Goal: Task Accomplishment & Management: Manage account settings

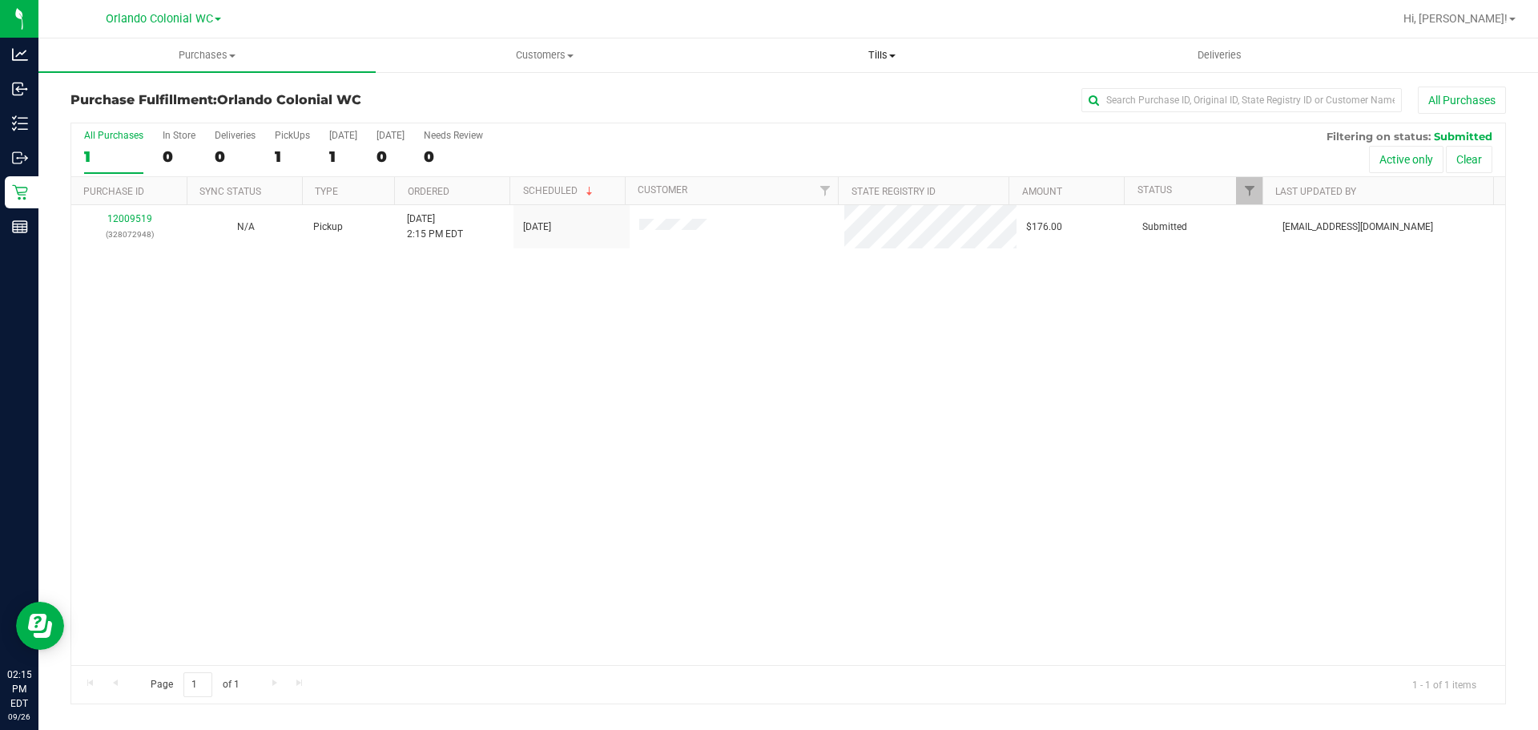
click at [883, 57] on span "Tills" at bounding box center [882, 55] width 336 height 14
click at [867, 94] on li "Manage tills" at bounding box center [881, 96] width 337 height 19
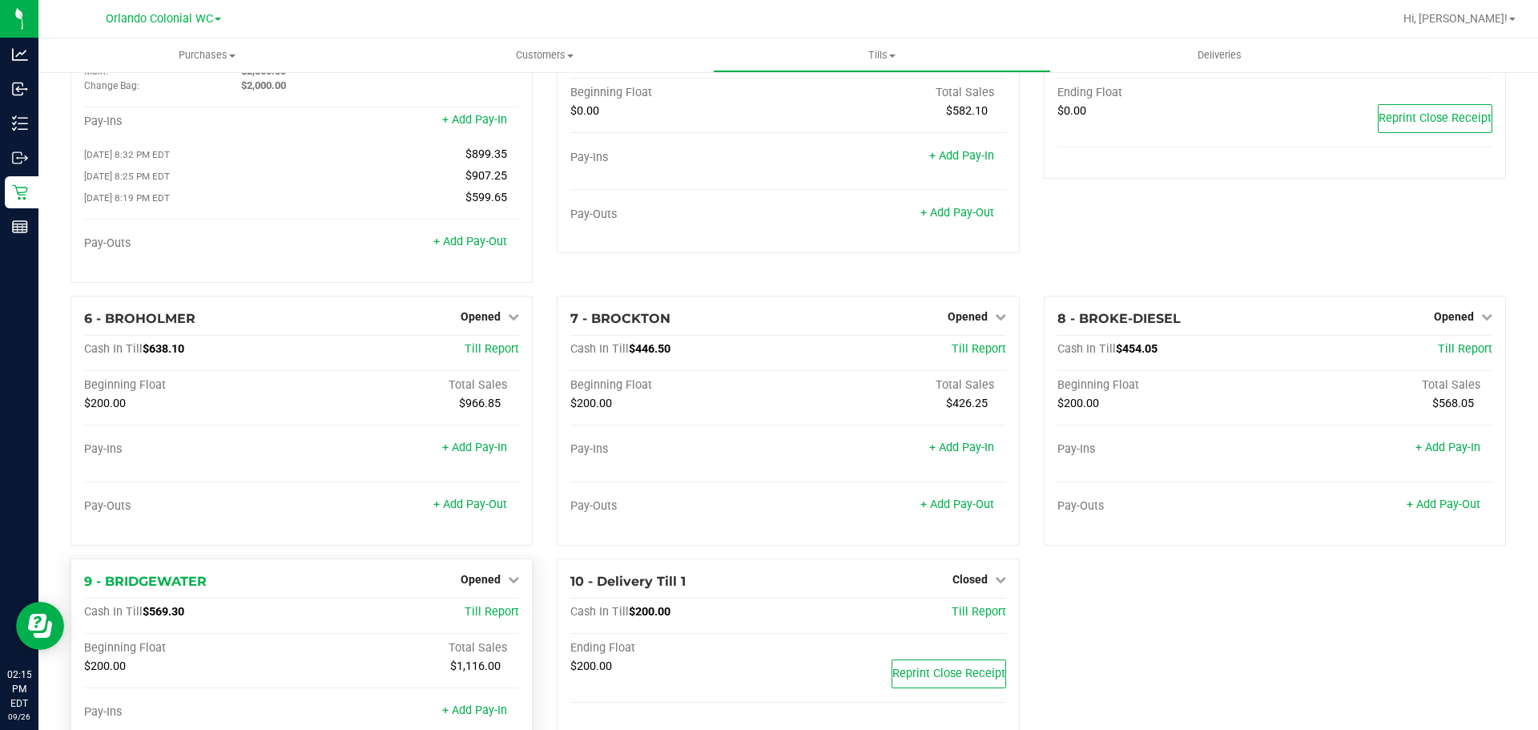
scroll to position [195, 0]
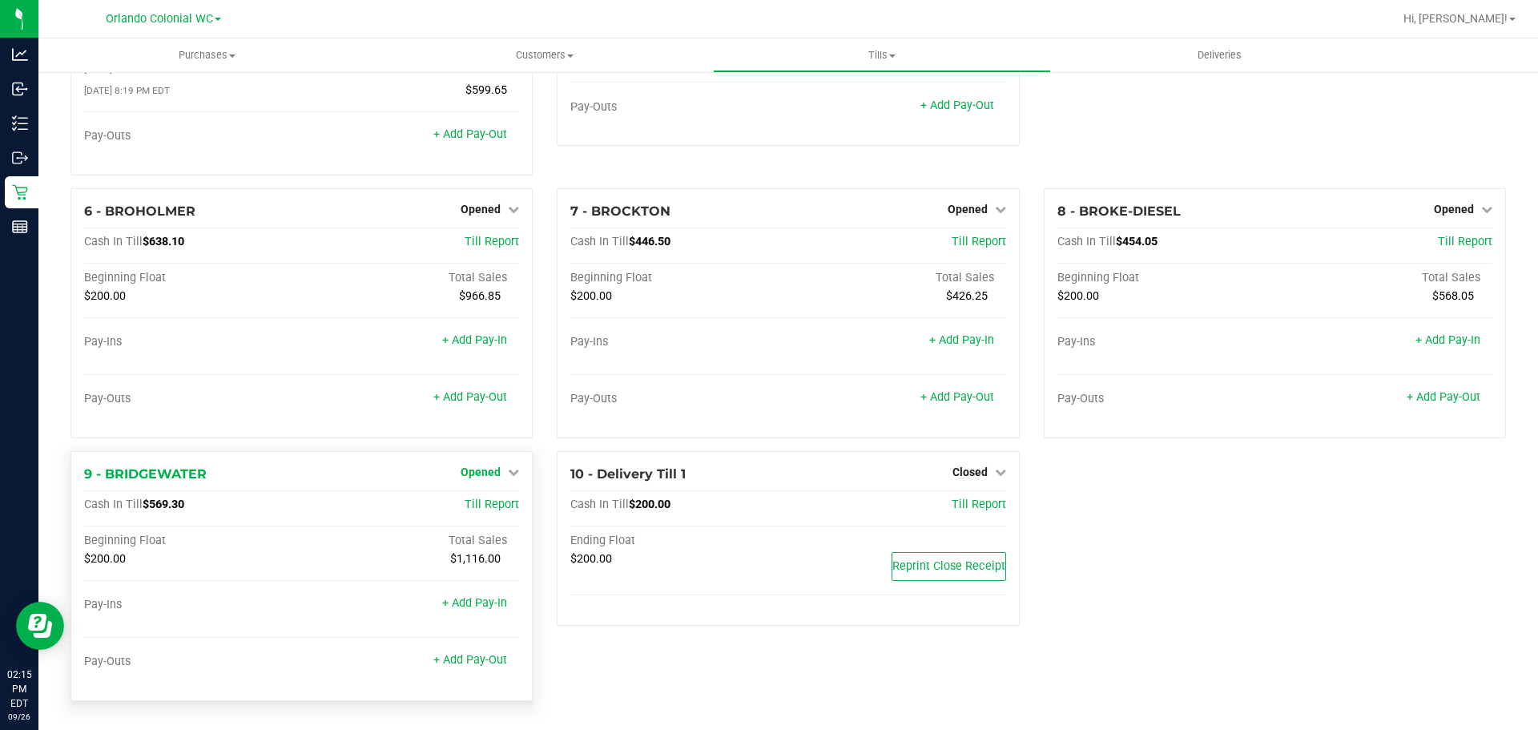
click at [497, 473] on link "Opened" at bounding box center [490, 471] width 58 height 13
click at [498, 510] on link "Close Till" at bounding box center [482, 504] width 43 height 13
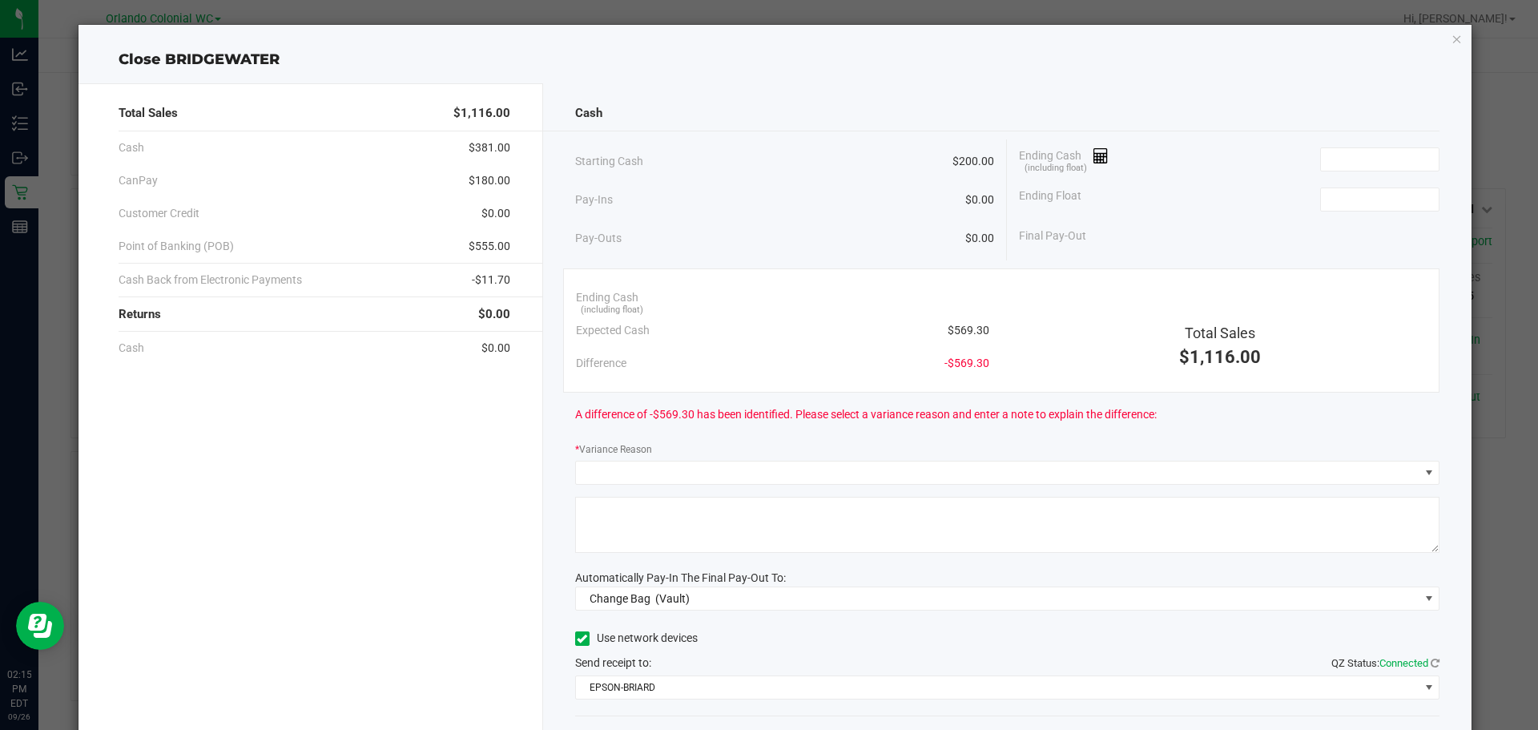
click at [959, 325] on span "$569.30" at bounding box center [968, 330] width 42 height 17
click at [959, 324] on span "$569.30" at bounding box center [968, 330] width 42 height 17
copy span "569.30"
click at [1331, 167] on input at bounding box center [1380, 159] width 118 height 22
paste input "569.3"
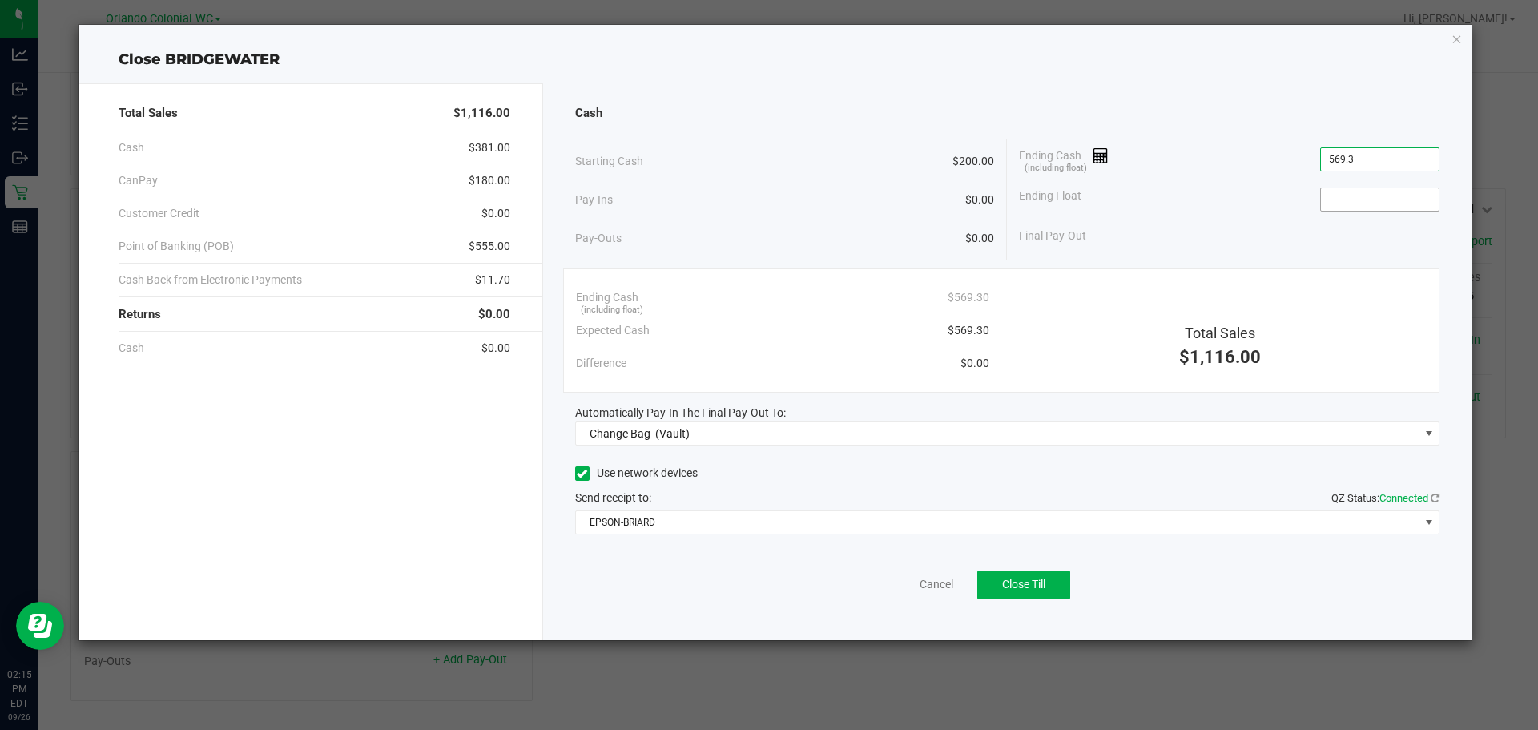
type input "$569.30"
click at [1333, 196] on input at bounding box center [1380, 199] width 118 height 22
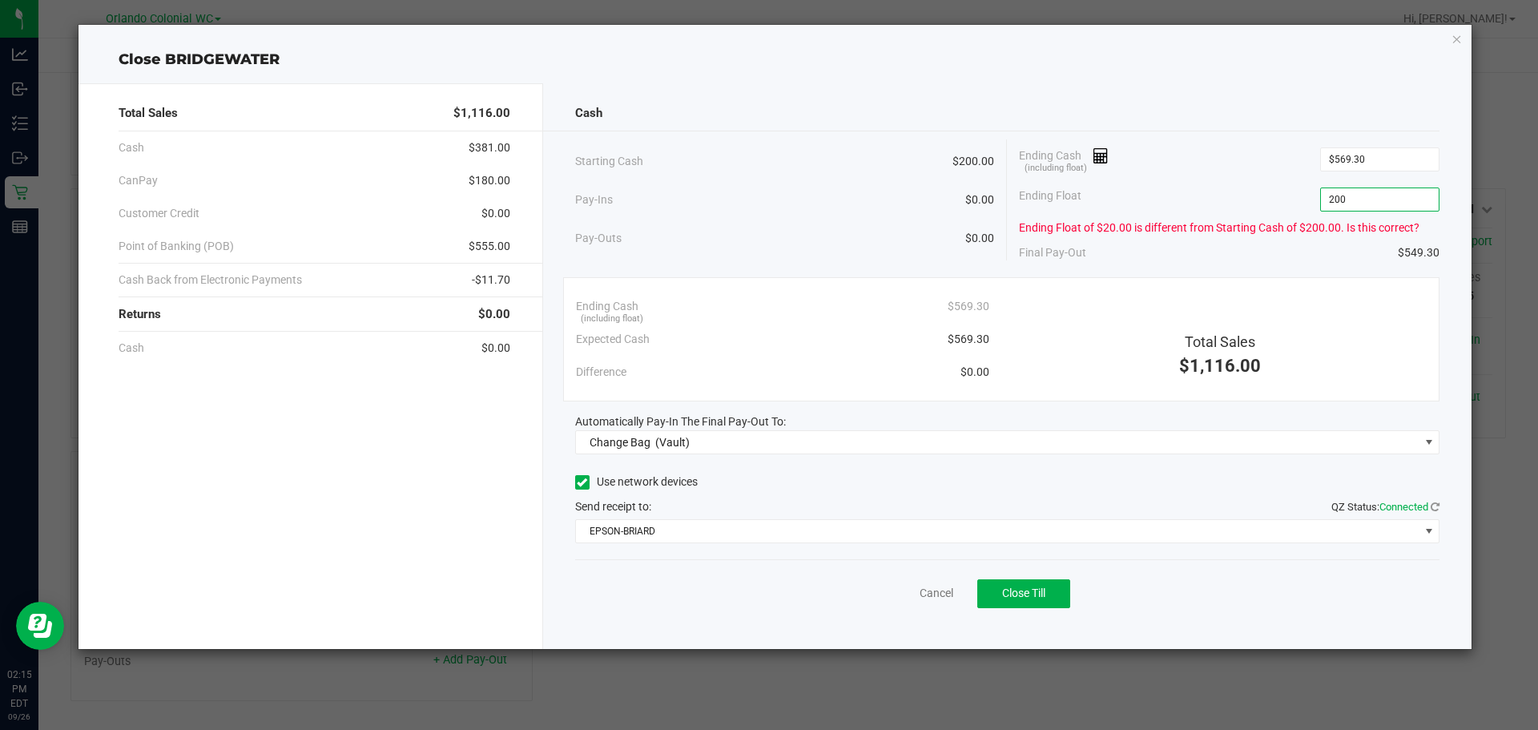
type input "$200.00"
click at [1270, 262] on div "Cash Starting Cash $200.00 Pay-Ins $0.00 Pay-Outs $0.00 Ending Cash (including …" at bounding box center [1007, 365] width 929 height 565
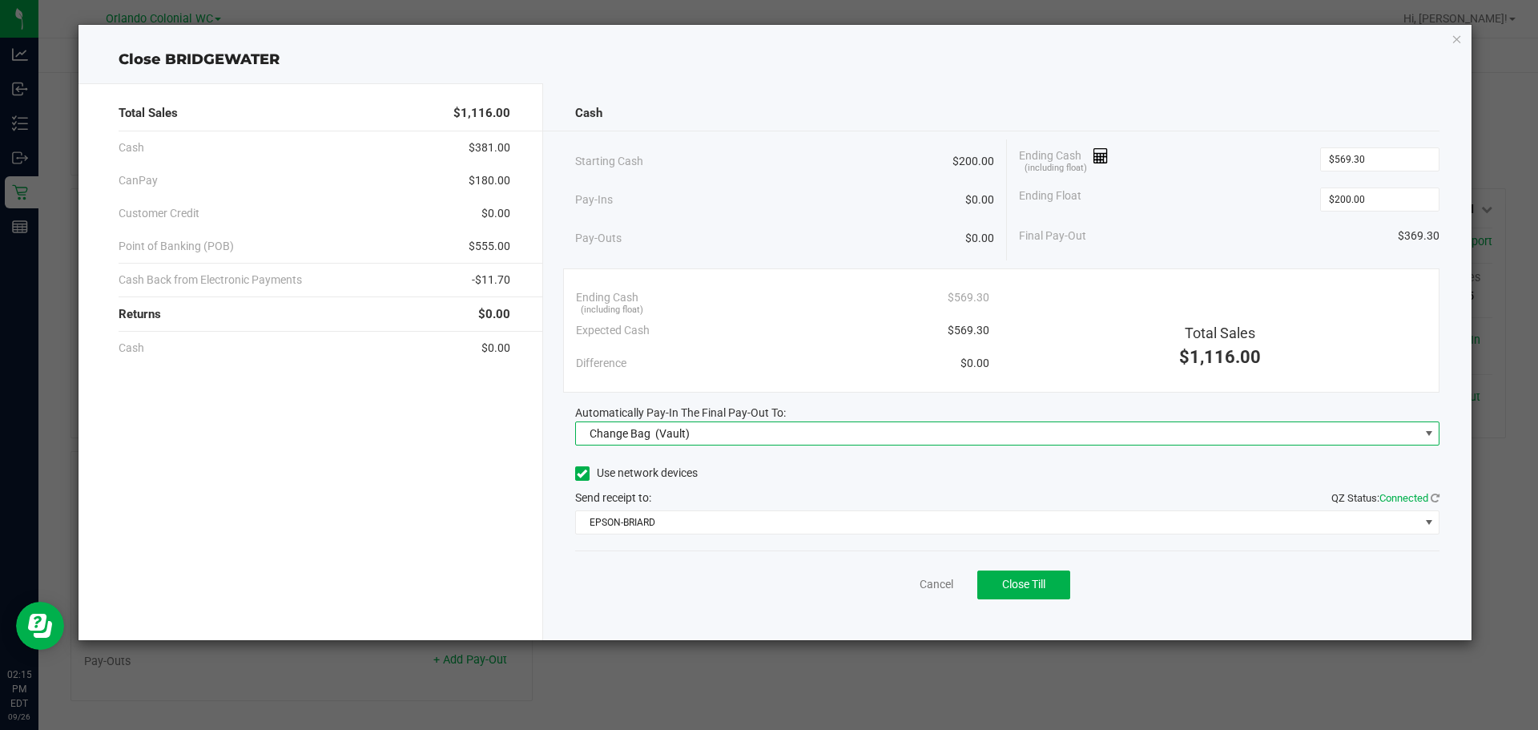
drag, startPoint x: 669, startPoint y: 431, endPoint x: 670, endPoint y: 440, distance: 9.6
click at [670, 431] on span "(Vault)" at bounding box center [672, 433] width 34 height 13
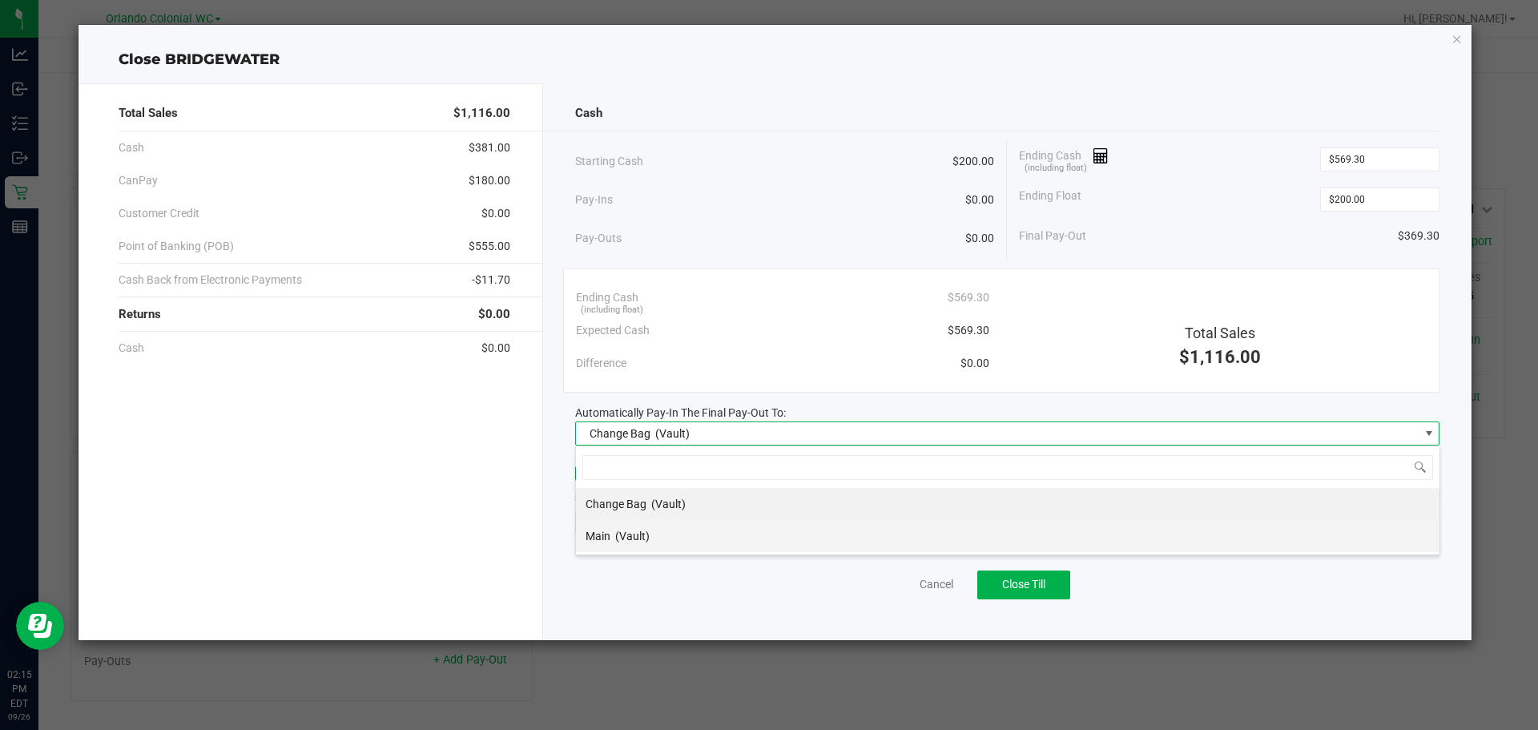
scroll to position [24, 864]
drag, startPoint x: 670, startPoint y: 525, endPoint x: 678, endPoint y: 528, distance: 9.4
click at [670, 525] on li "Main (Vault)" at bounding box center [1007, 536] width 863 height 32
click at [684, 517] on span "EPSON-BRIARD" at bounding box center [997, 522] width 843 height 22
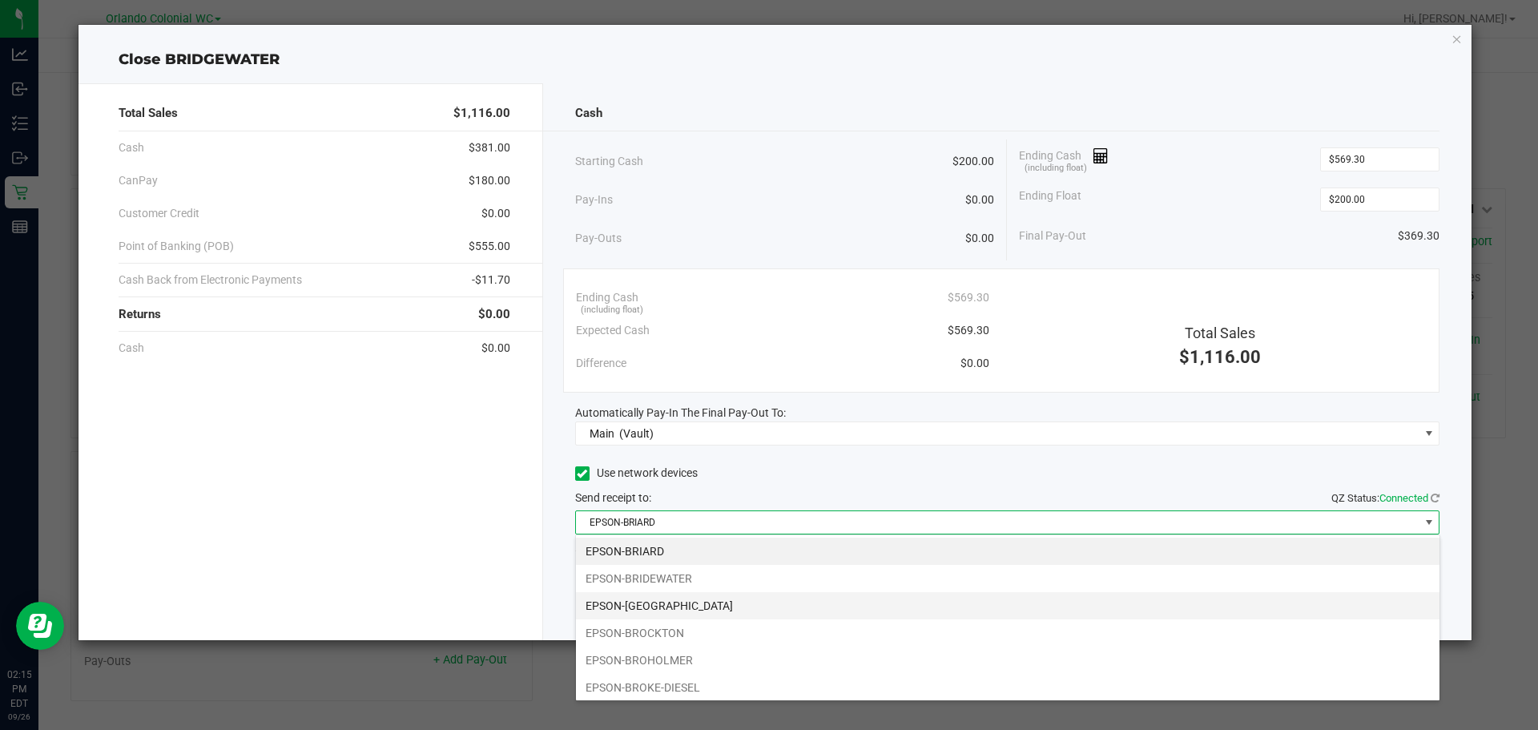
click at [686, 605] on li "EPSON-[GEOGRAPHIC_DATA]" at bounding box center [1007, 605] width 863 height 27
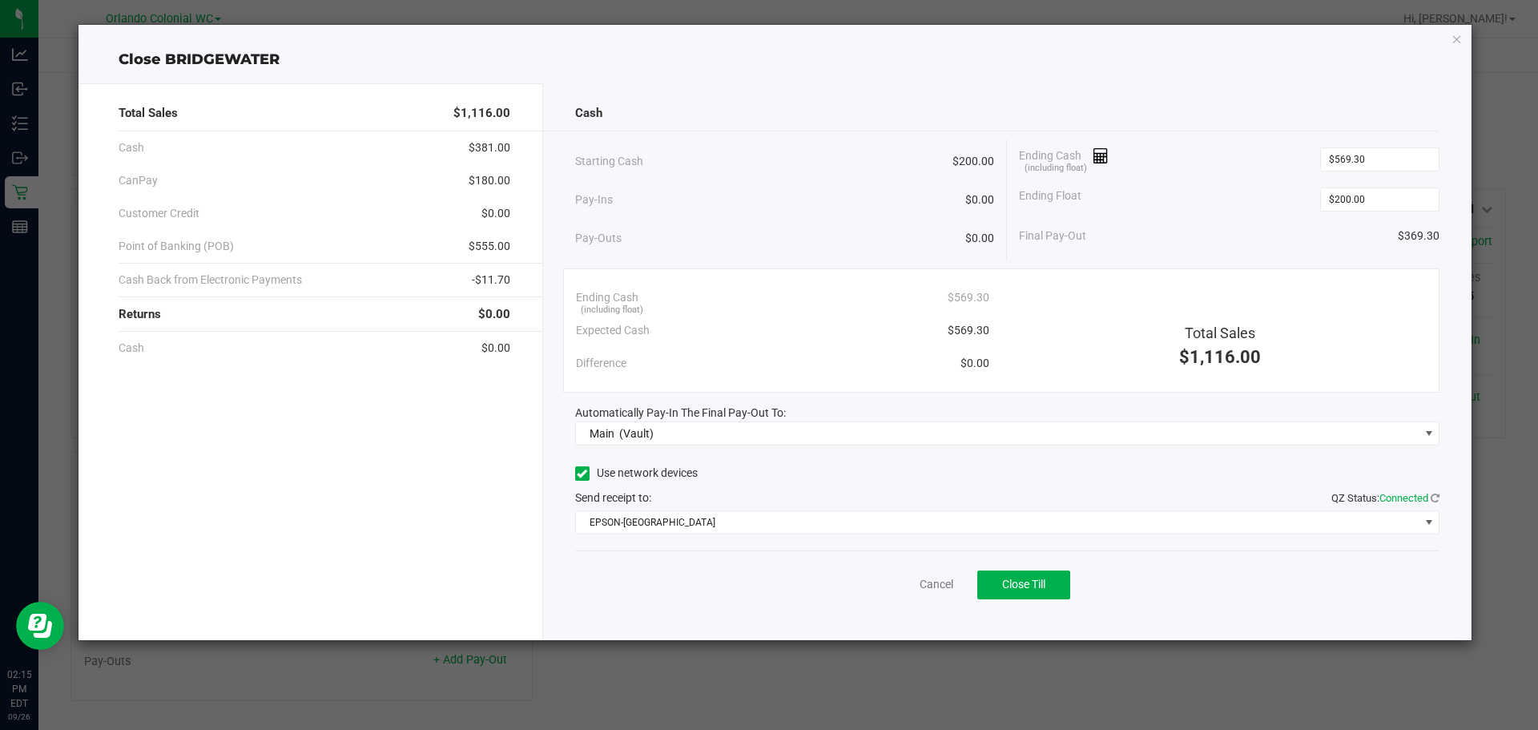
click at [680, 575] on div "Cancel Close Till" at bounding box center [1007, 581] width 865 height 62
click at [1039, 562] on div "Cancel Close Till" at bounding box center [1007, 581] width 865 height 62
click at [1045, 582] on span "Close Till" at bounding box center [1023, 583] width 43 height 13
